Goal: Find contact information: Find contact information

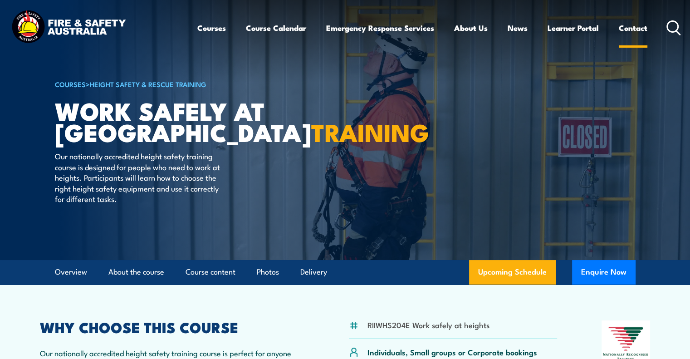
click at [627, 31] on link "Contact" at bounding box center [633, 28] width 29 height 24
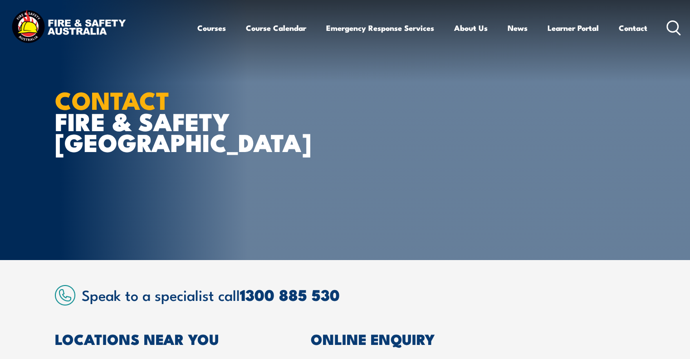
click at [496, 234] on article "CONTACT FIRE & SAFETY [GEOGRAPHIC_DATA]" at bounding box center [345, 130] width 581 height 260
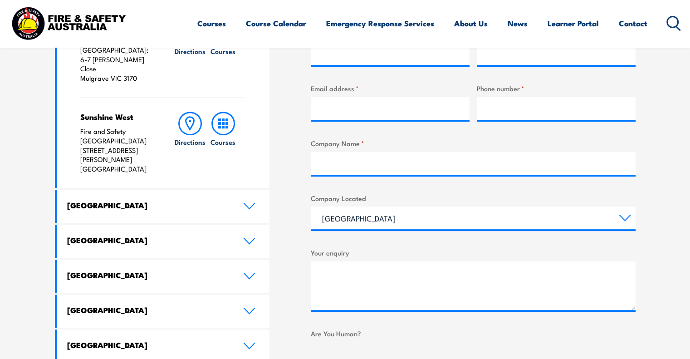
scroll to position [402, 0]
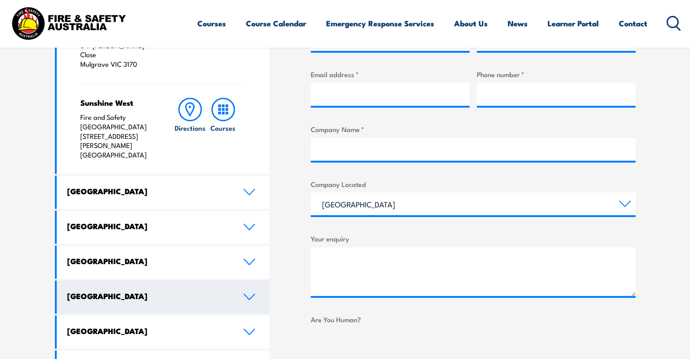
click at [242, 280] on link "[GEOGRAPHIC_DATA]" at bounding box center [163, 296] width 213 height 33
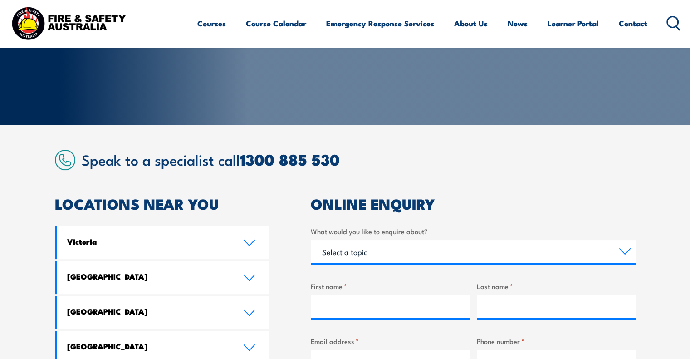
scroll to position [136, 0]
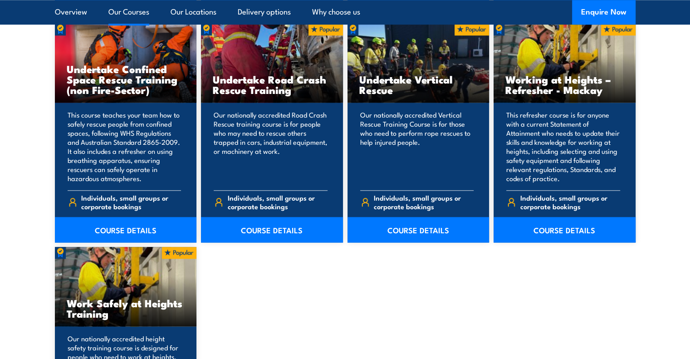
scroll to position [978, 0]
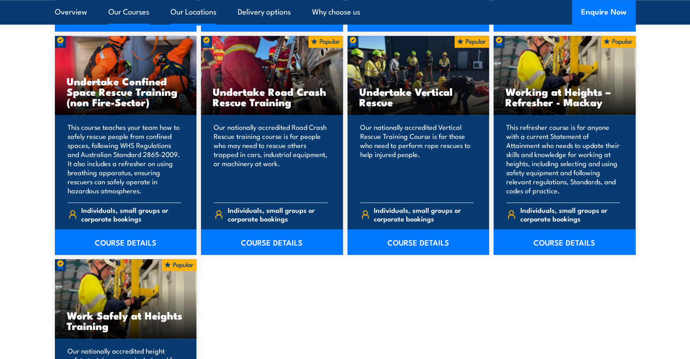
click at [177, 12] on link "Our Locations" at bounding box center [194, 12] width 46 height 24
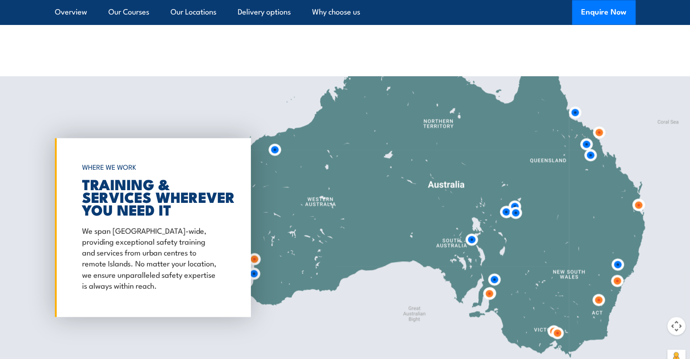
scroll to position [1465, 0]
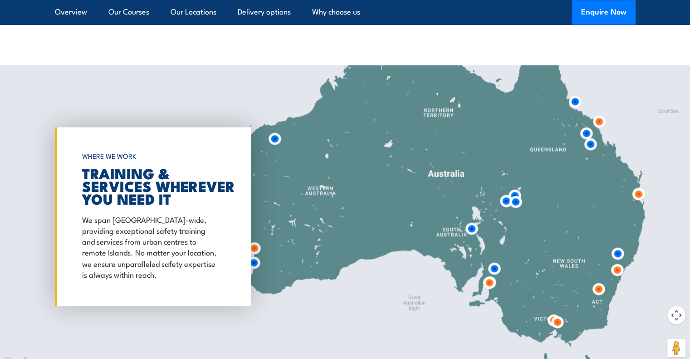
click at [473, 220] on img at bounding box center [471, 228] width 17 height 17
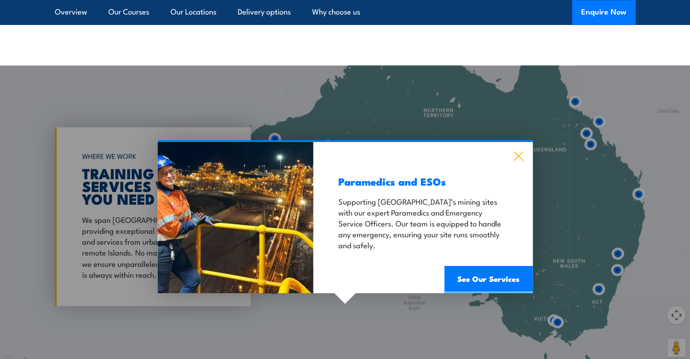
click at [513, 151] on icon at bounding box center [518, 156] width 10 height 10
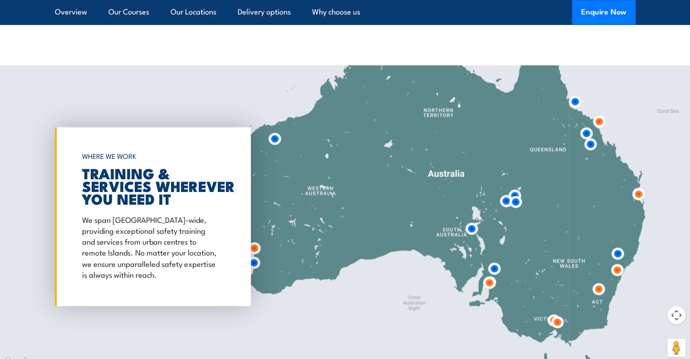
click at [491, 260] on img at bounding box center [494, 268] width 17 height 17
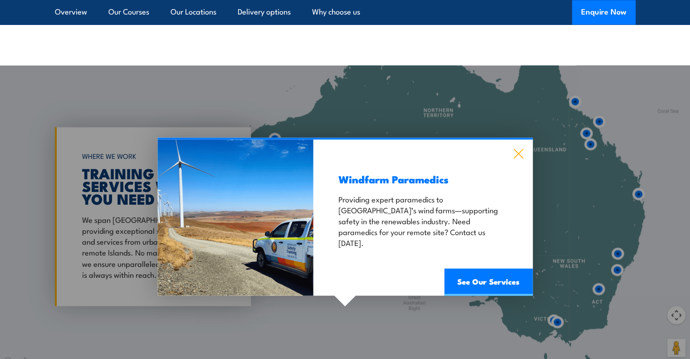
click at [518, 148] on icon at bounding box center [518, 153] width 10 height 10
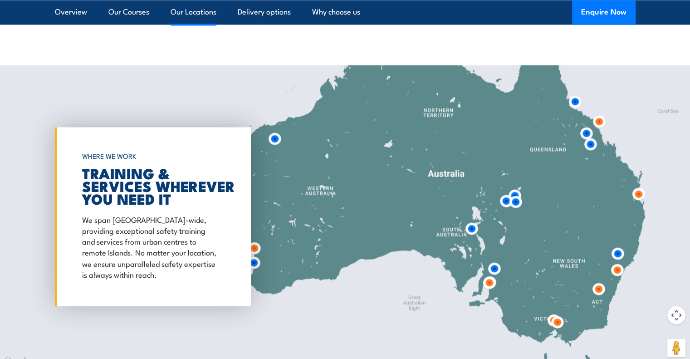
scroll to position [1521, 0]
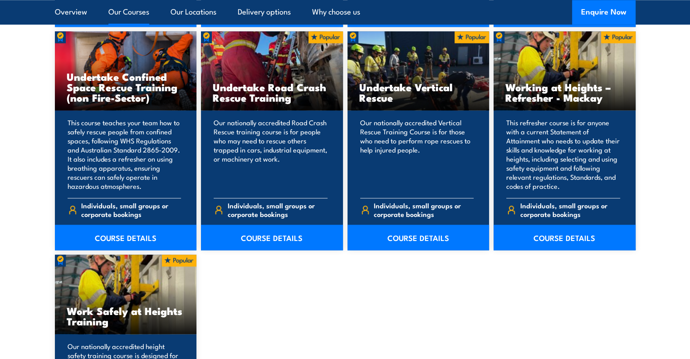
scroll to position [978, 0]
